Goal: Task Accomplishment & Management: Manage account settings

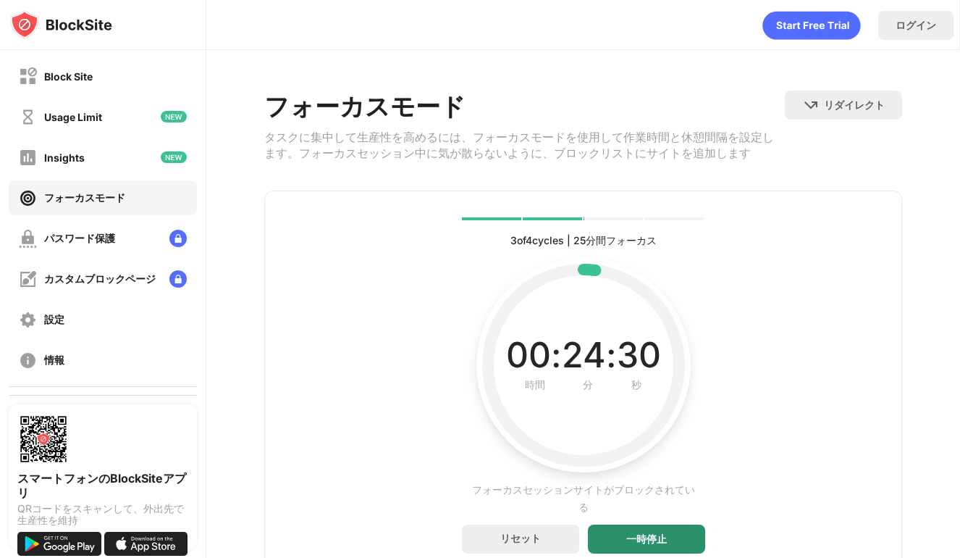
click at [628, 545] on div "一時停止" at bounding box center [646, 539] width 41 height 12
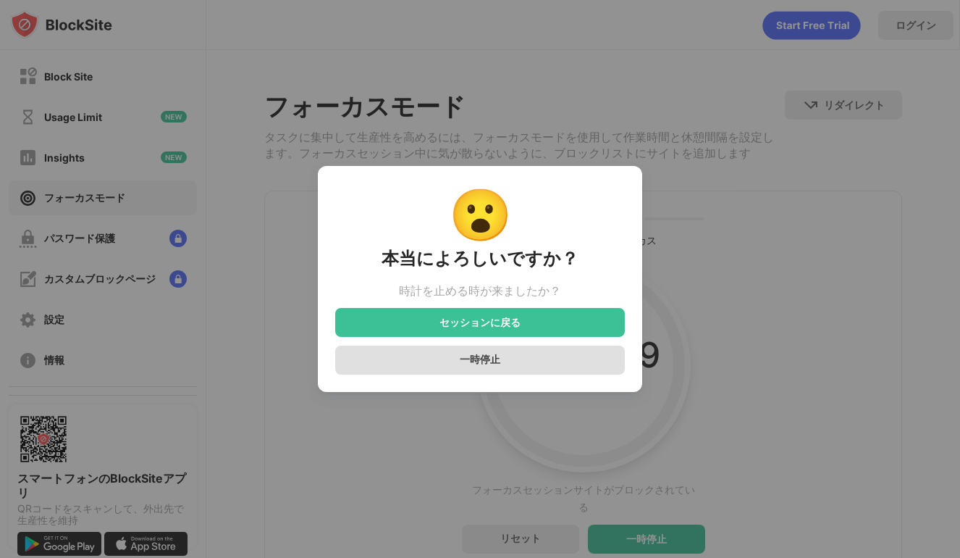
click at [589, 358] on div "一時停止" at bounding box center [480, 359] width 290 height 29
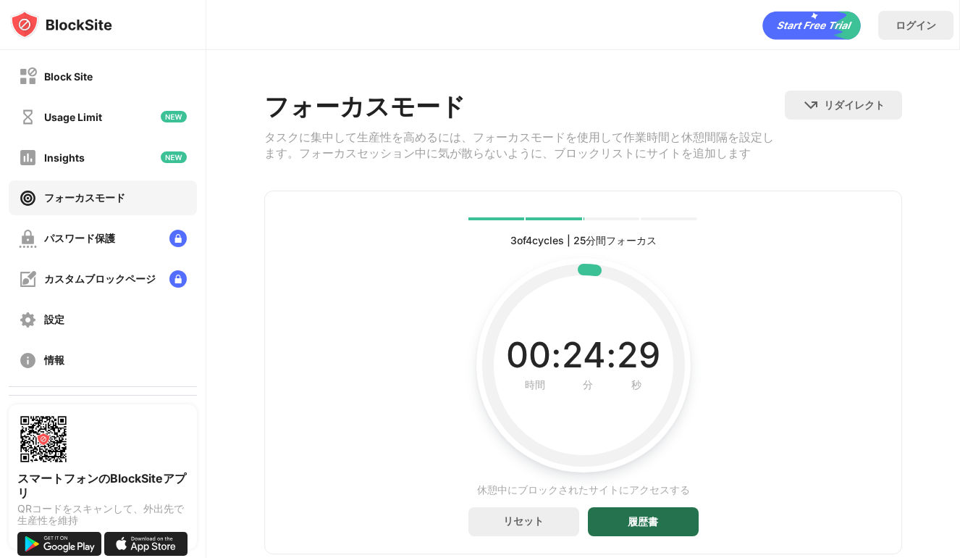
click at [662, 532] on div "履歴書" at bounding box center [643, 521] width 111 height 29
